Goal: Navigation & Orientation: Find specific page/section

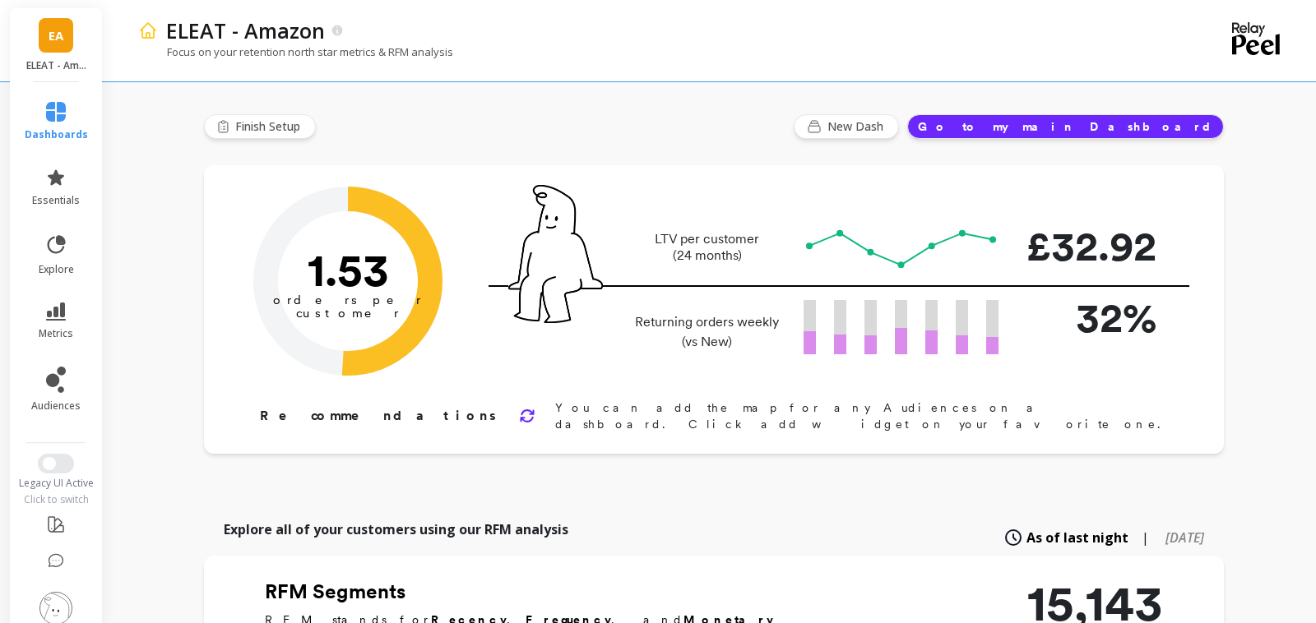
click at [58, 34] on span "EA" at bounding box center [56, 35] width 15 height 19
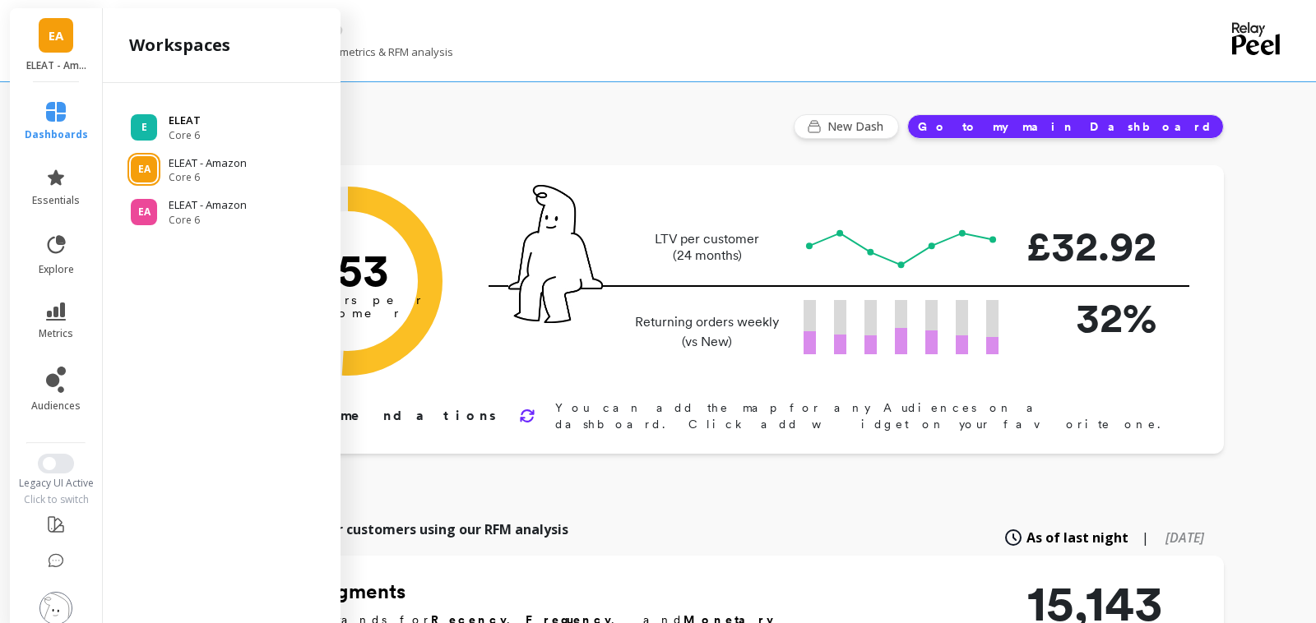
click at [175, 120] on p "ELEAT" at bounding box center [185, 121] width 32 height 16
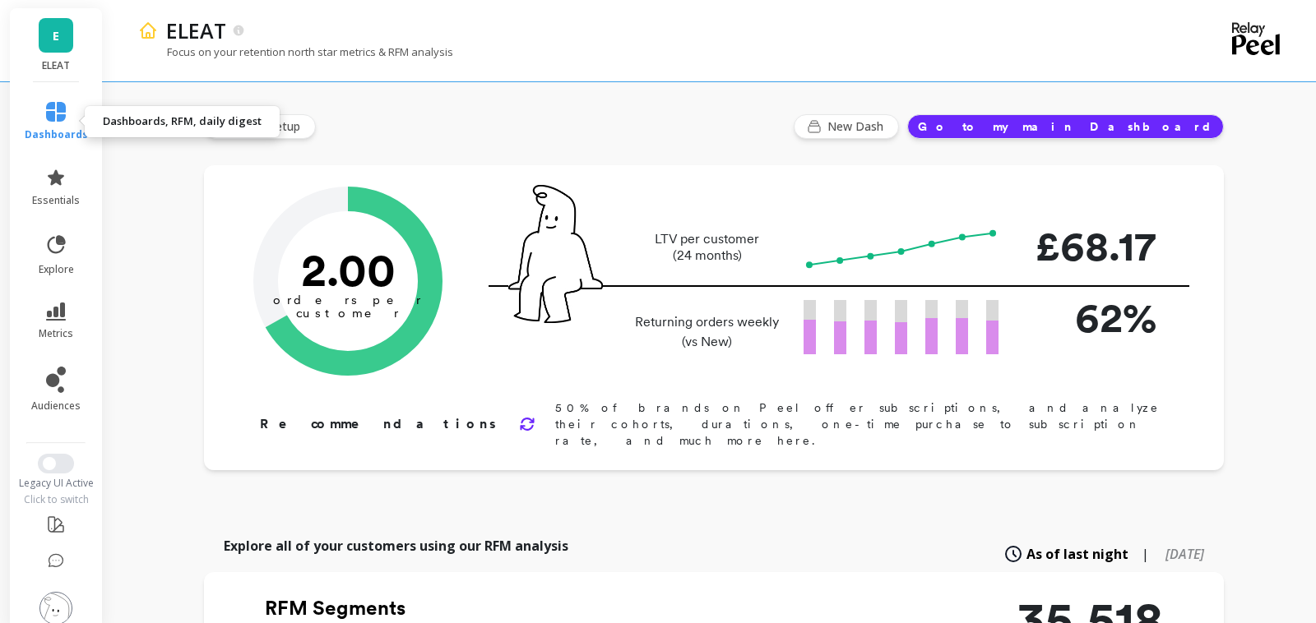
click at [54, 125] on link "dashboards" at bounding box center [56, 121] width 63 height 39
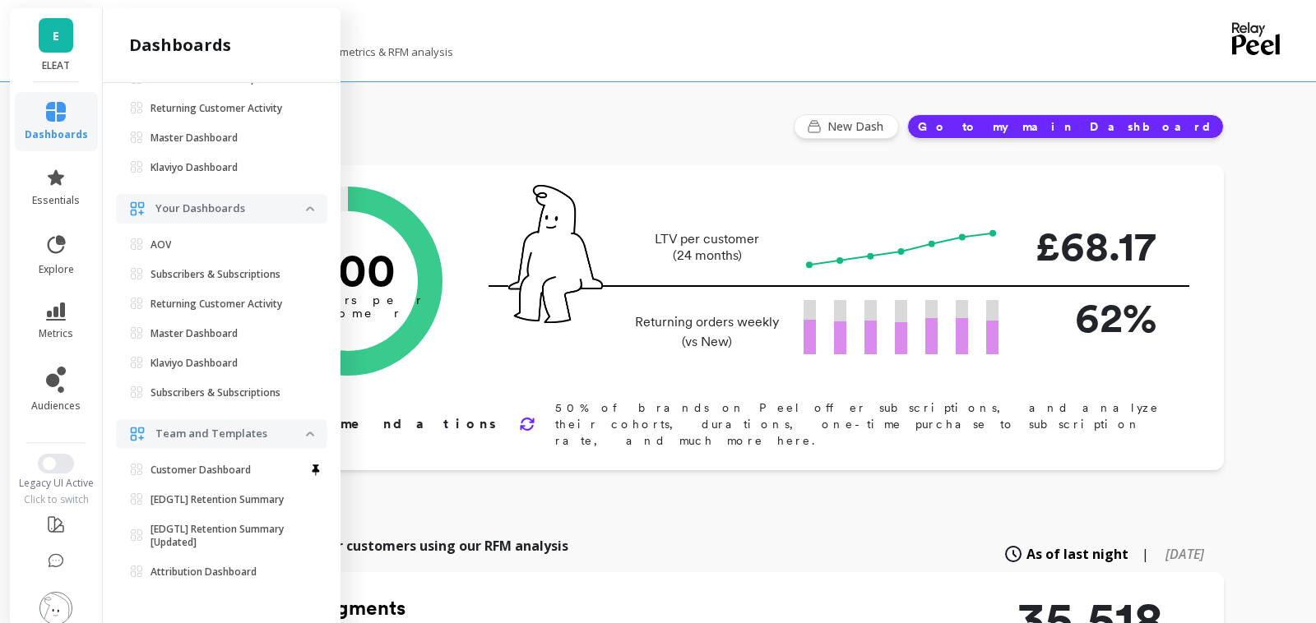
scroll to position [61, 0]
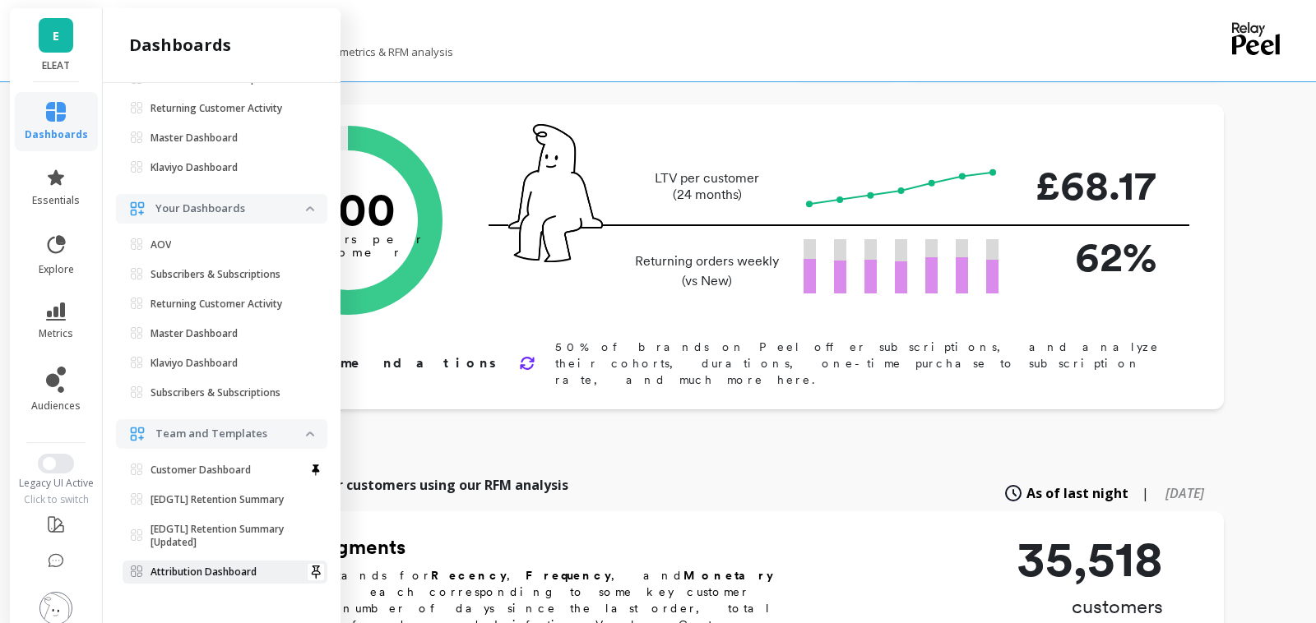
click at [222, 576] on p "Attribution Dashboard" at bounding box center [203, 572] width 106 height 13
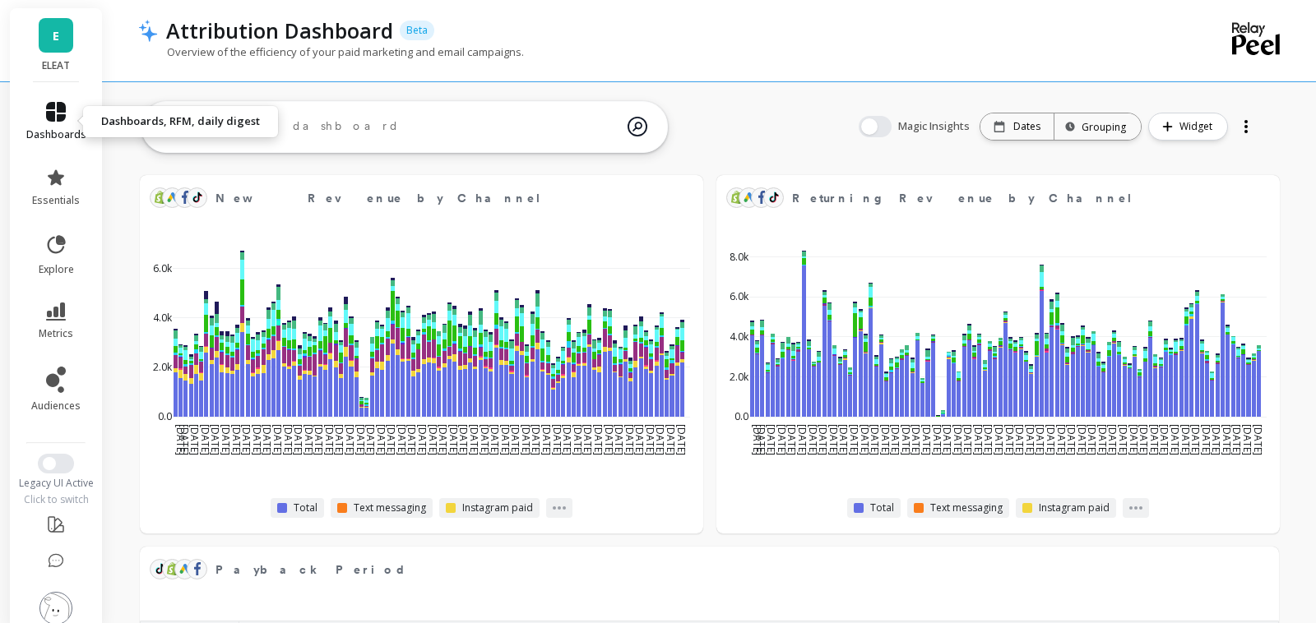
click at [57, 129] on span "dashboards" at bounding box center [56, 134] width 60 height 13
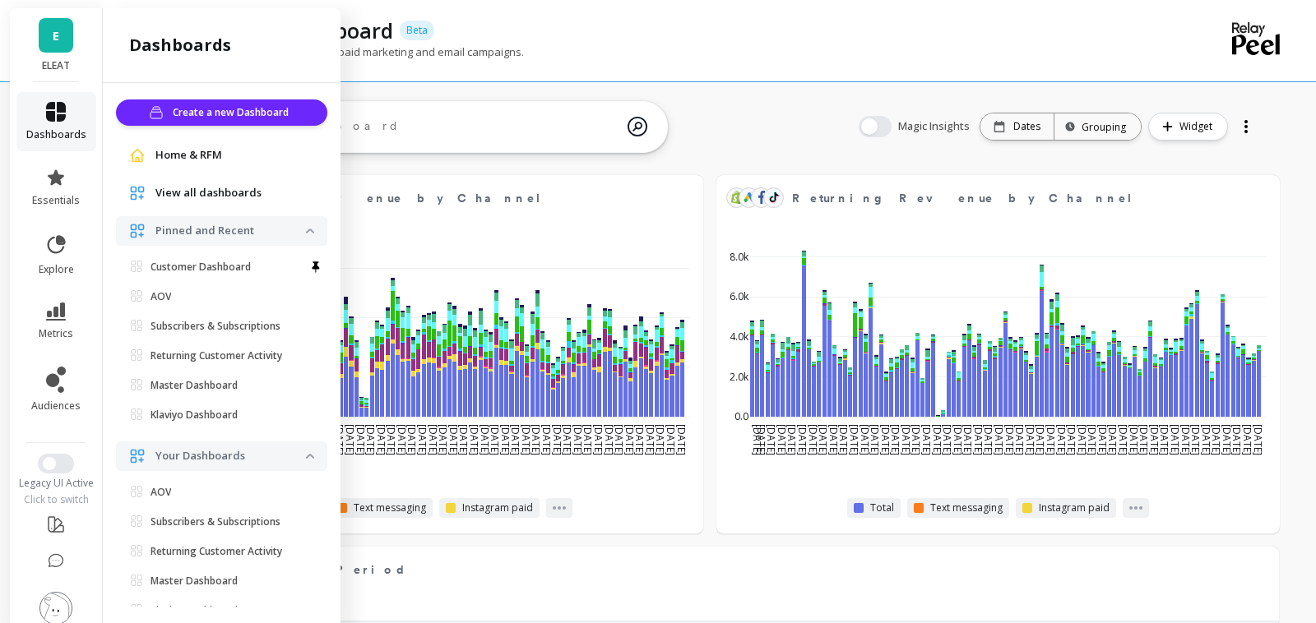
scroll to position [248, 0]
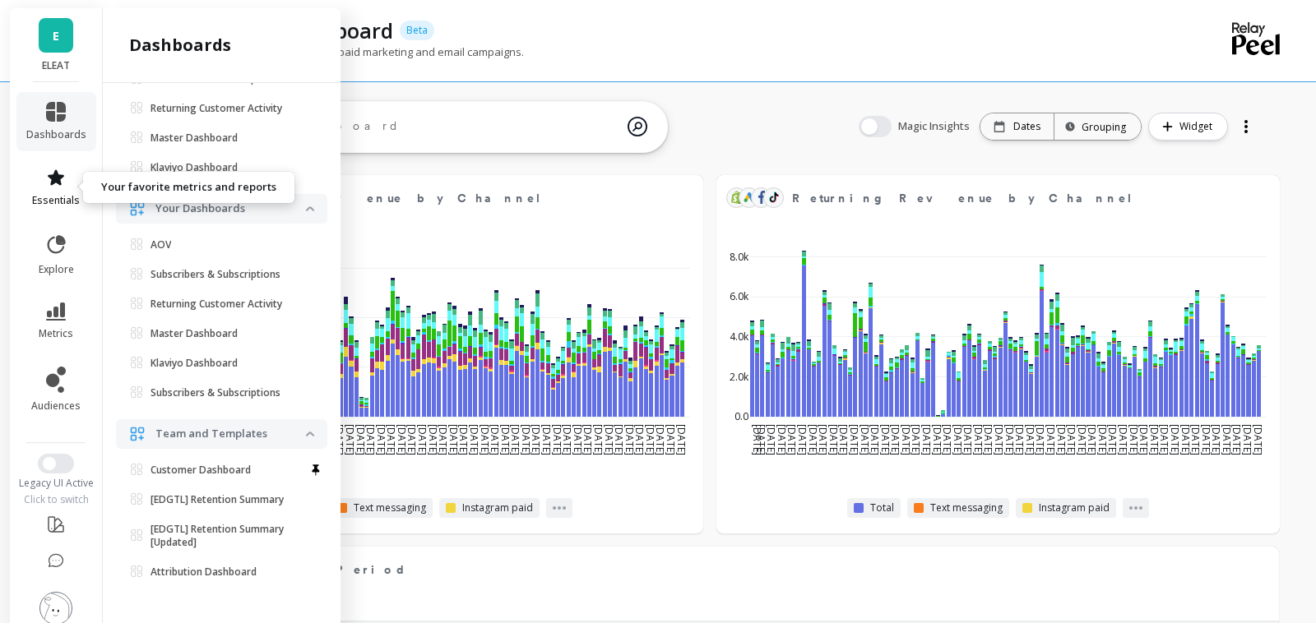
click at [58, 177] on icon at bounding box center [56, 177] width 16 height 16
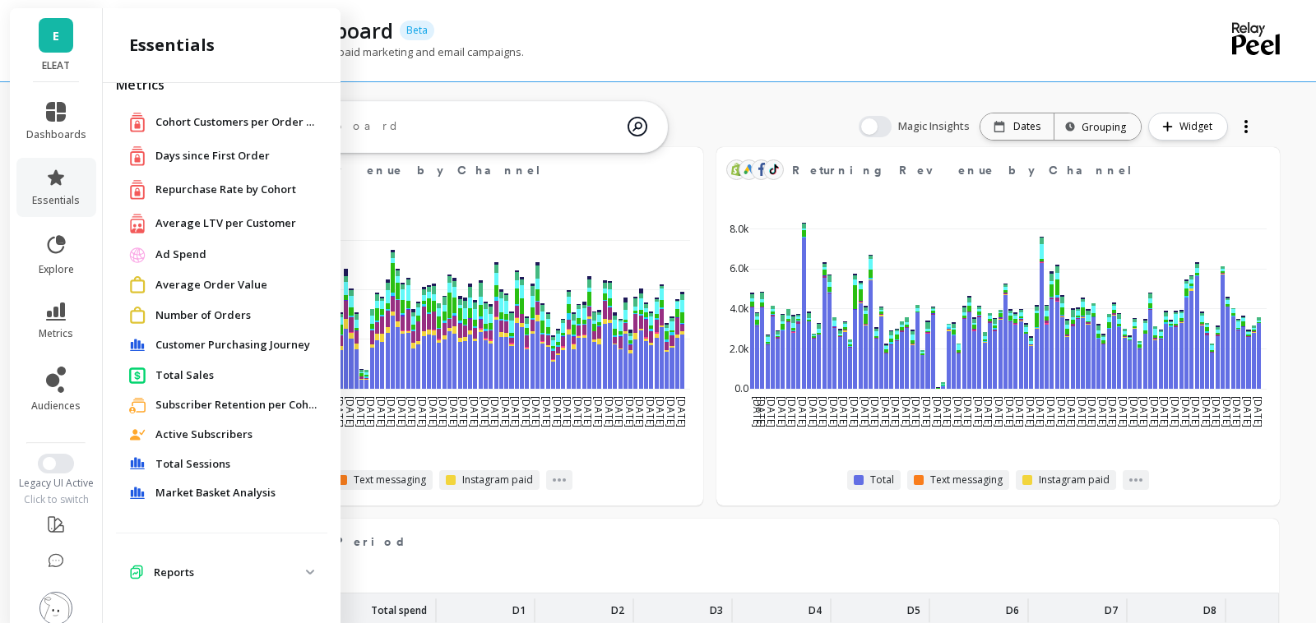
scroll to position [29, 0]
click at [48, 248] on icon at bounding box center [57, 244] width 18 height 18
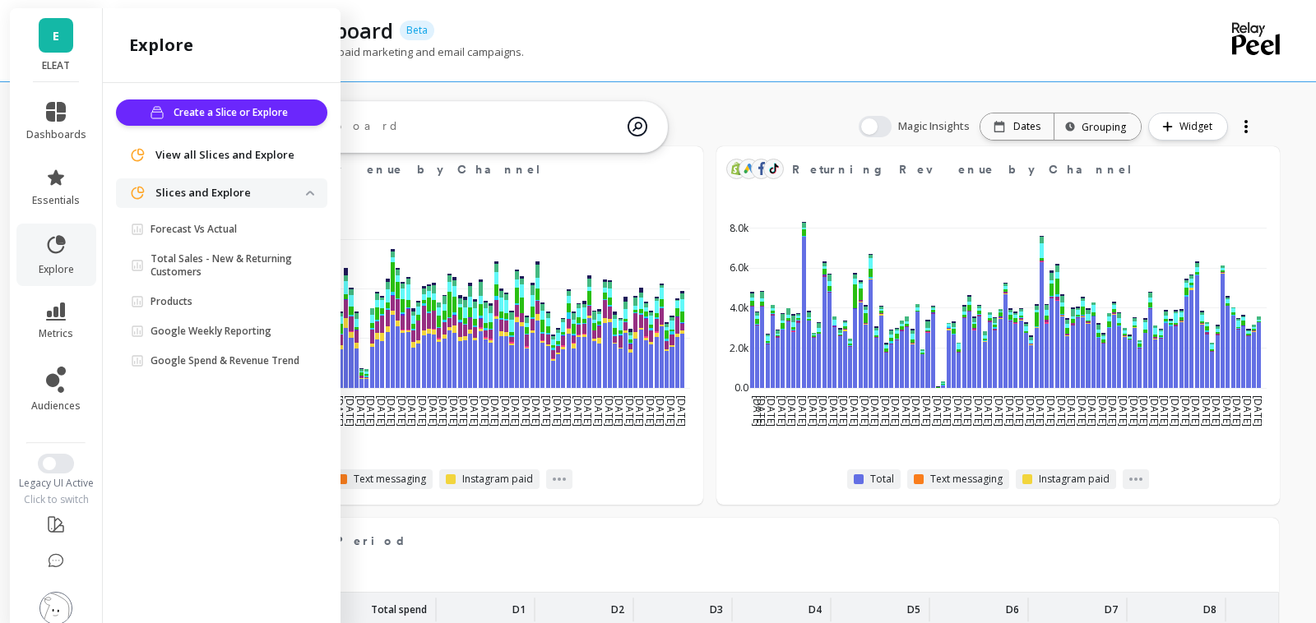
click at [259, 149] on span "View all Slices and Explore" at bounding box center [224, 155] width 139 height 16
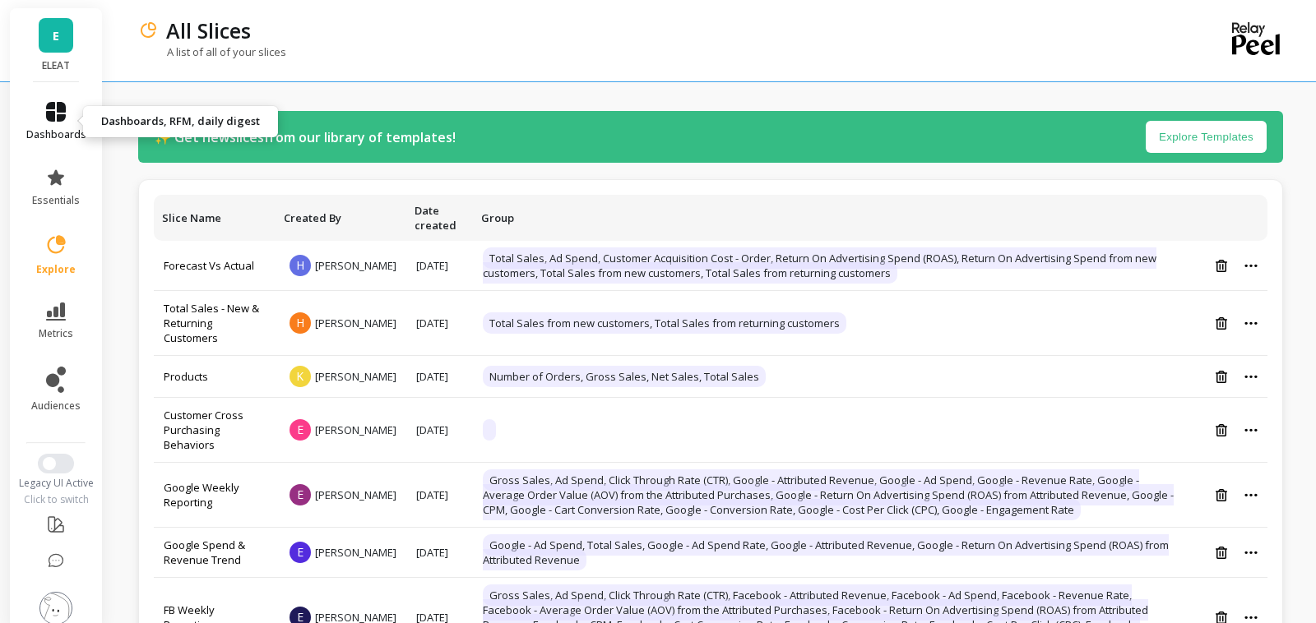
click at [55, 110] on icon at bounding box center [56, 112] width 20 height 20
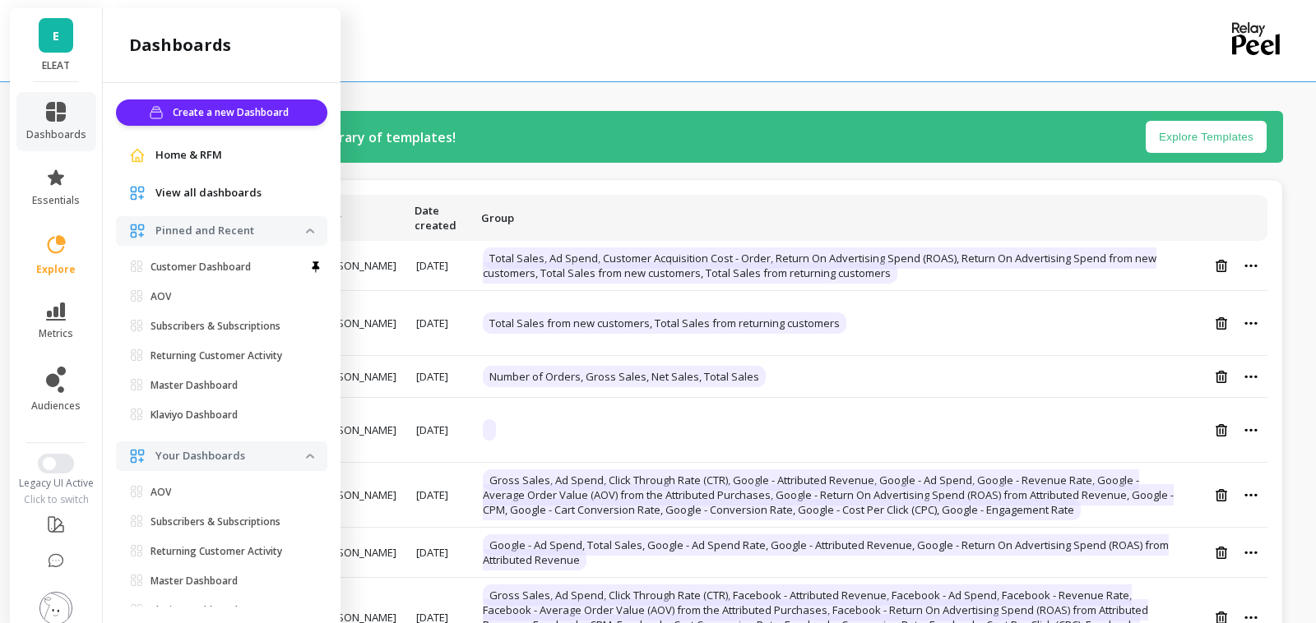
click at [206, 156] on span "Home & RFM" at bounding box center [188, 155] width 67 height 16
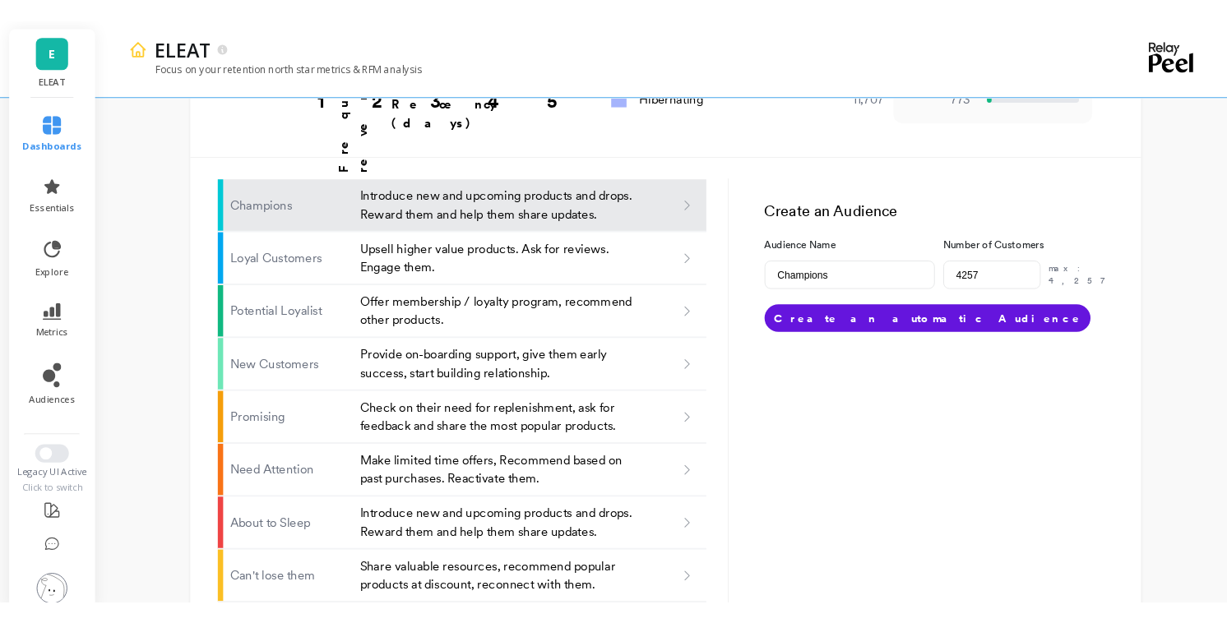
scroll to position [1000, 0]
